Goal: Find specific page/section: Find specific page/section

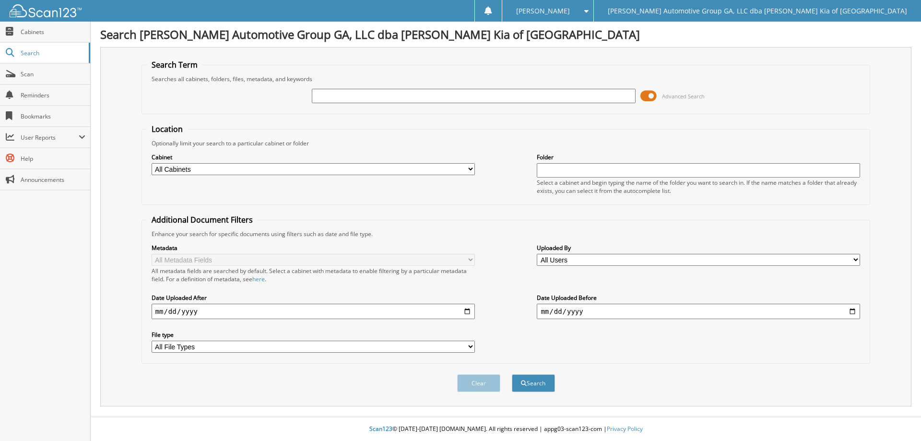
click at [353, 98] on input "text" at bounding box center [473, 96] width 323 height 14
type input "404451"
click at [512, 374] on button "Search" at bounding box center [533, 383] width 43 height 18
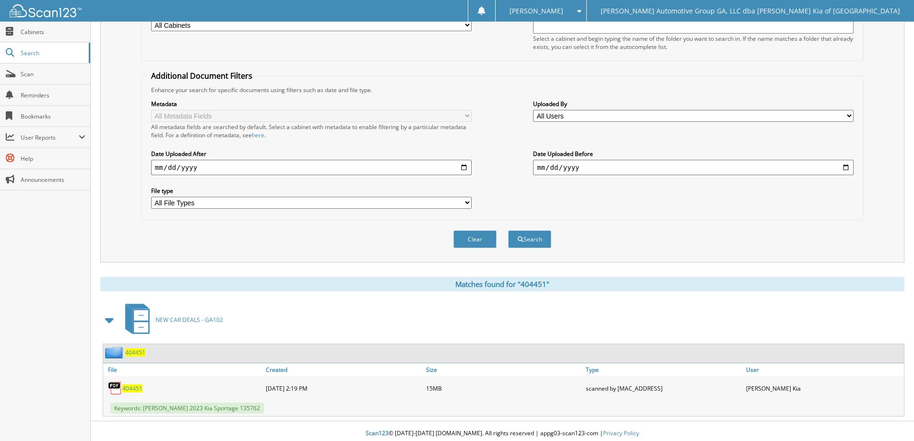
scroll to position [149, 0]
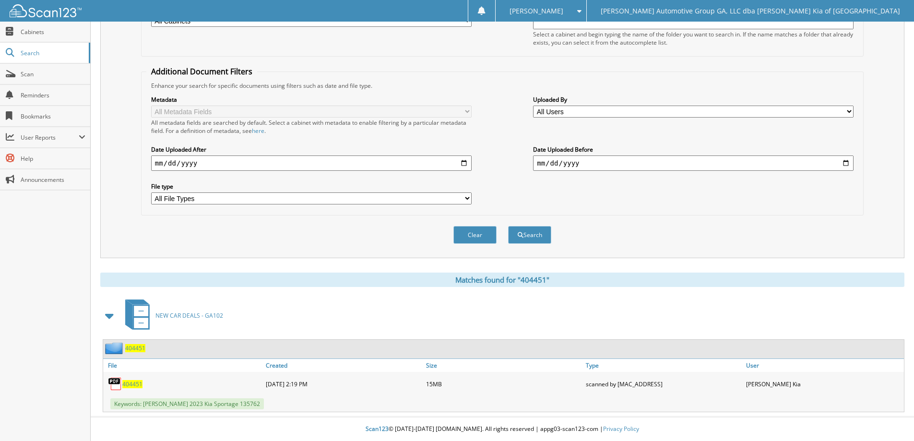
click at [127, 382] on span "404451" at bounding box center [132, 384] width 20 height 8
